Goal: Task Accomplishment & Management: Use online tool/utility

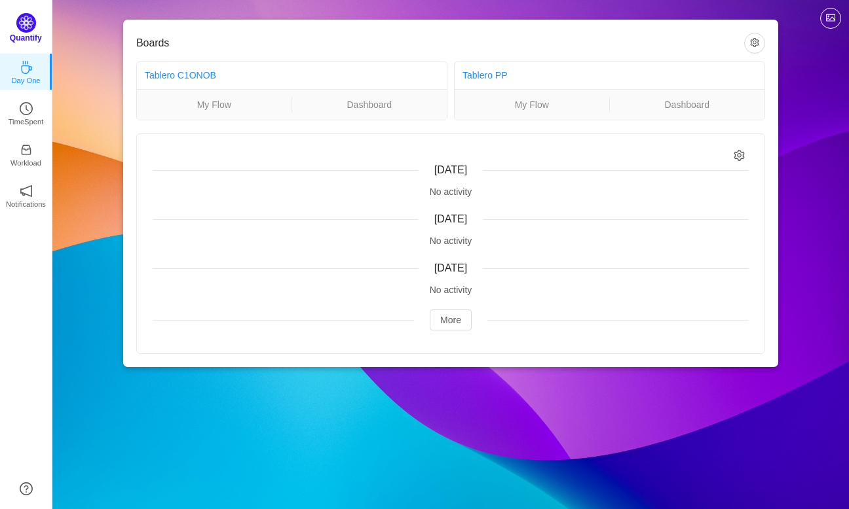
click at [21, 31] on img at bounding box center [26, 23] width 20 height 20
click at [26, 105] on icon "icon: clock-circle" at bounding box center [26, 105] width 13 height 13
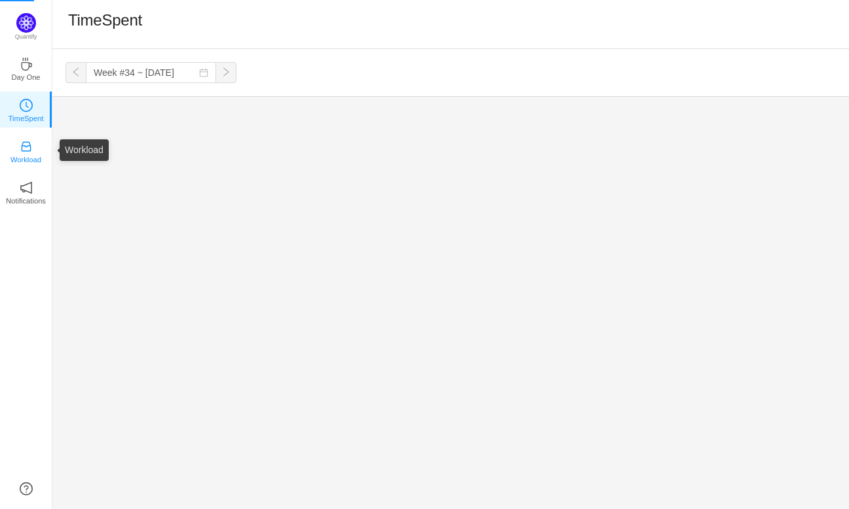
click at [31, 155] on p "Workload" at bounding box center [25, 160] width 31 height 12
